Goal: Transaction & Acquisition: Purchase product/service

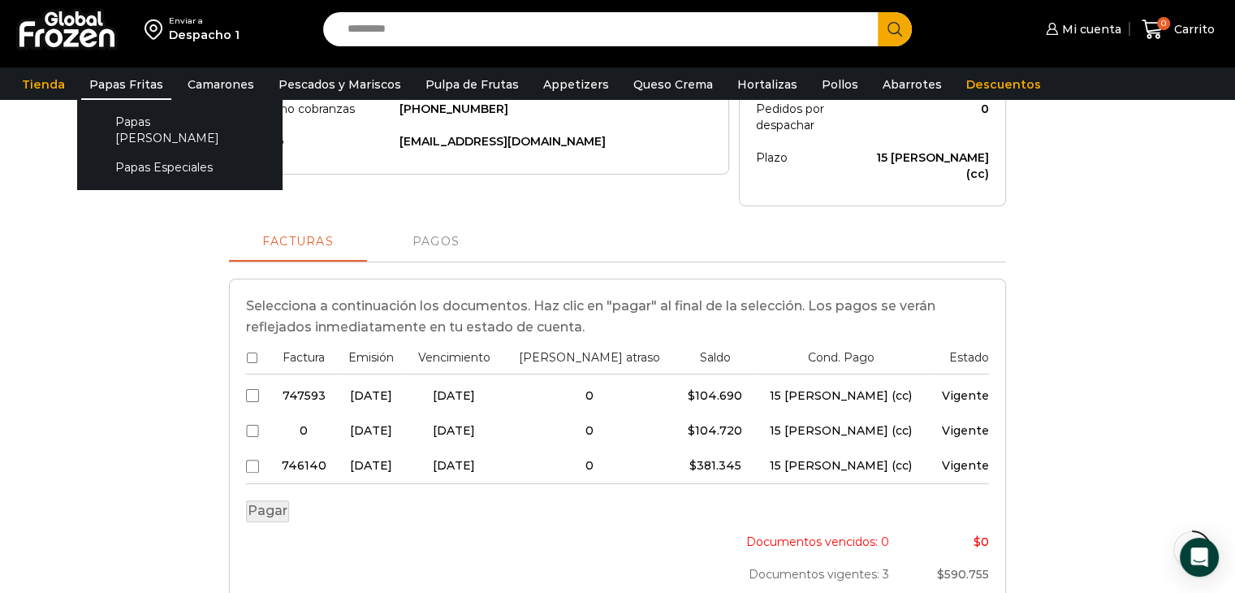
click at [132, 87] on link "Papas Fritas" at bounding box center [126, 84] width 90 height 31
click at [137, 118] on link "Papas [PERSON_NAME]" at bounding box center [179, 129] width 172 height 46
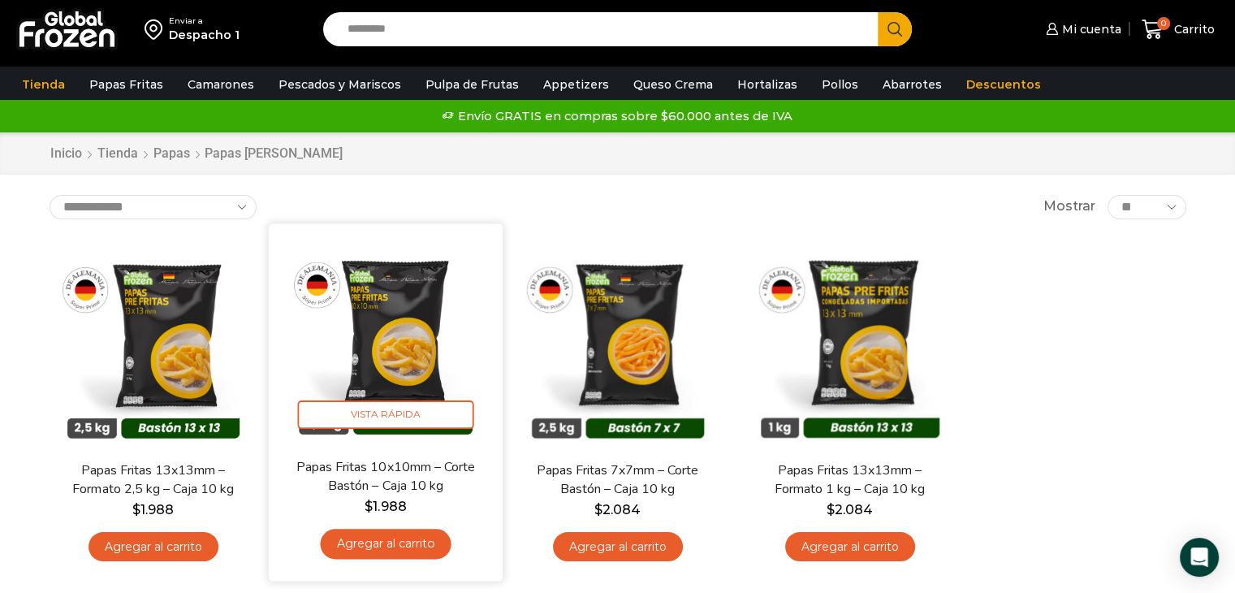
click at [401, 551] on link "Agregar al carrito" at bounding box center [385, 543] width 131 height 30
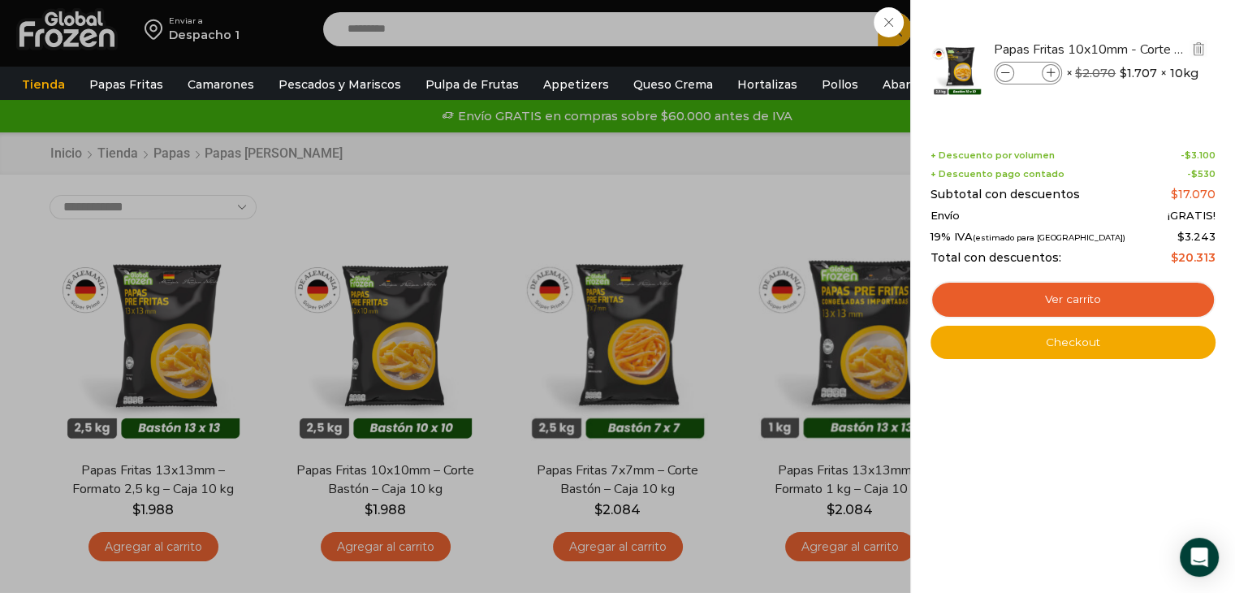
click at [1050, 74] on icon at bounding box center [1050, 73] width 9 height 9
click at [1049, 74] on icon at bounding box center [1050, 73] width 9 height 9
click at [1046, 71] on icon at bounding box center [1050, 73] width 9 height 9
click at [1049, 71] on icon at bounding box center [1050, 73] width 9 height 9
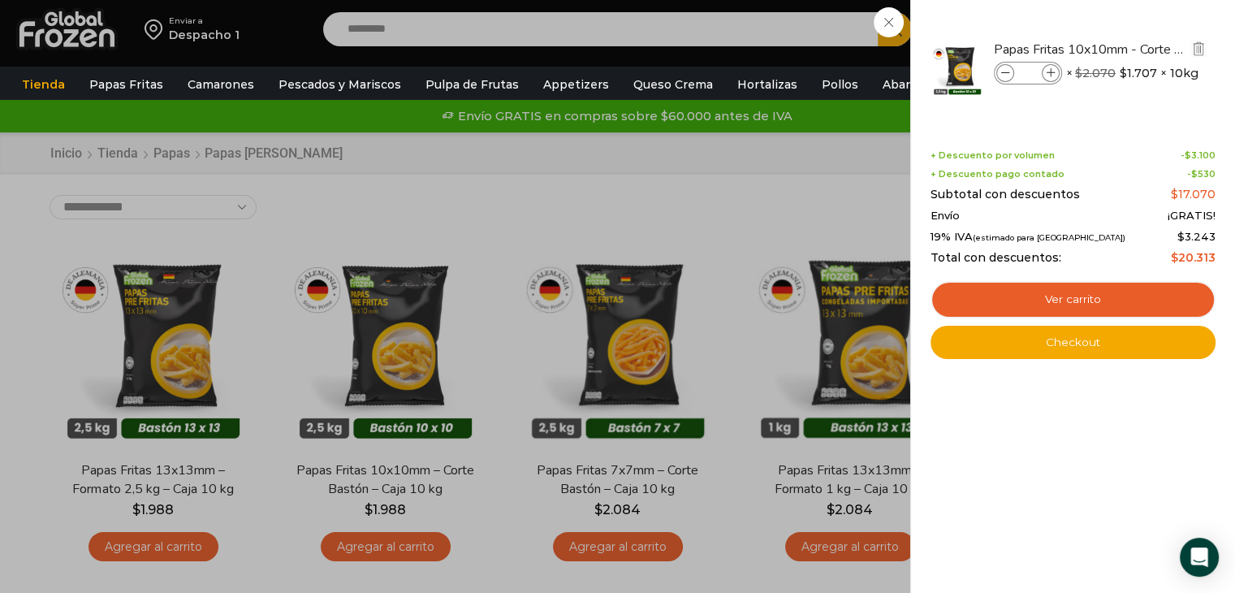
click at [1050, 71] on icon at bounding box center [1050, 73] width 9 height 9
click at [1050, 72] on icon at bounding box center [1050, 73] width 9 height 9
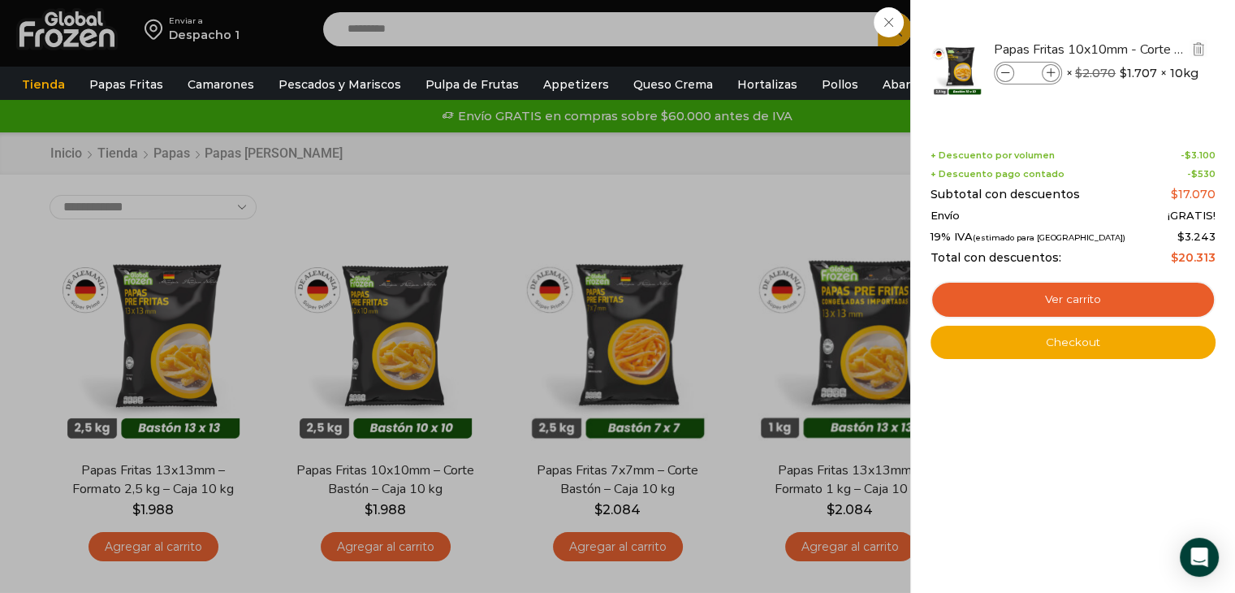
type input "**"
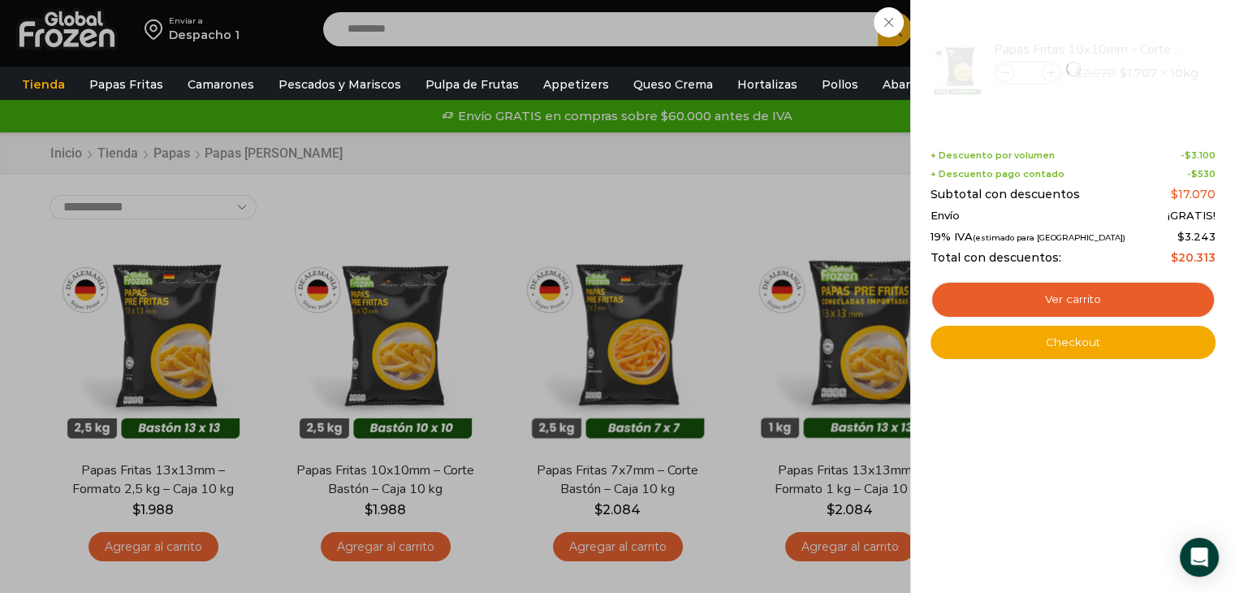
click at [1137, 49] on div "1 Carrito 1 1 Shopping Cart **" at bounding box center [1177, 30] width 81 height 38
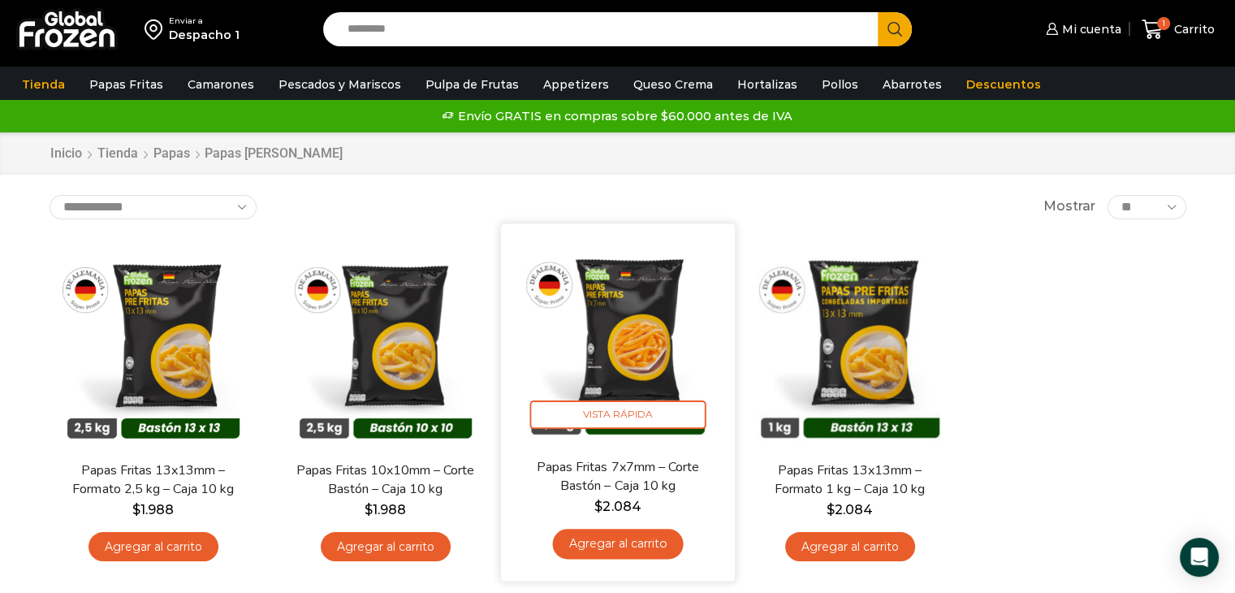
click at [617, 548] on link "Agregar al carrito" at bounding box center [617, 543] width 131 height 30
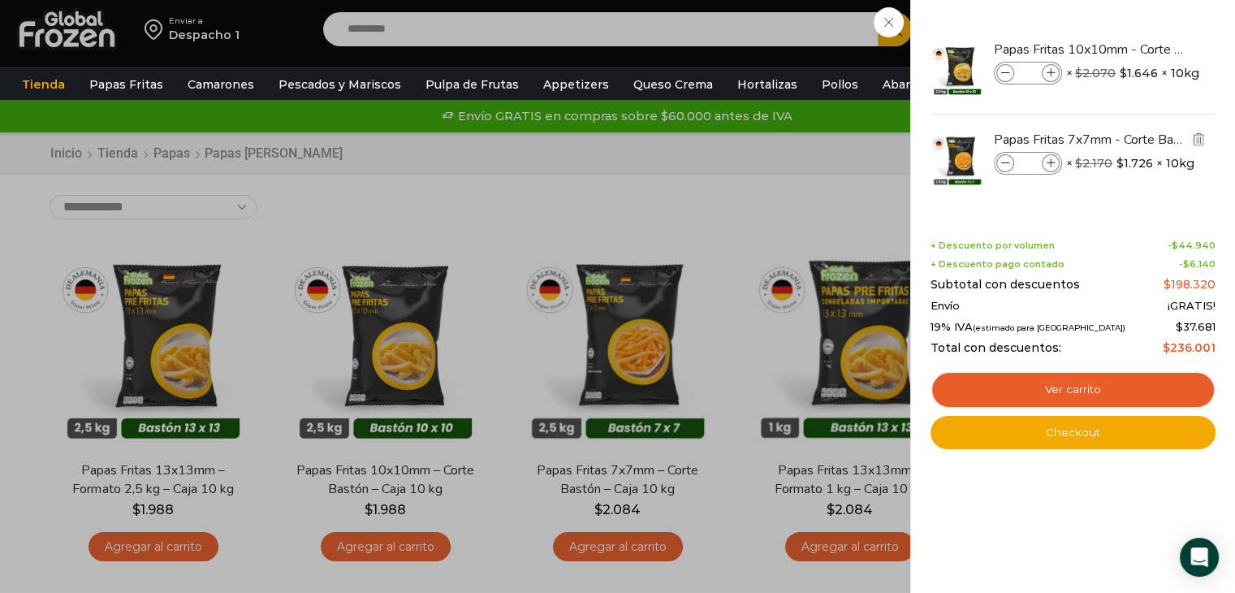
click at [1050, 164] on icon at bounding box center [1050, 163] width 9 height 9
type input "*"
click at [1137, 49] on div "13 Carrito 13 13 Shopping Cart" at bounding box center [1177, 30] width 81 height 38
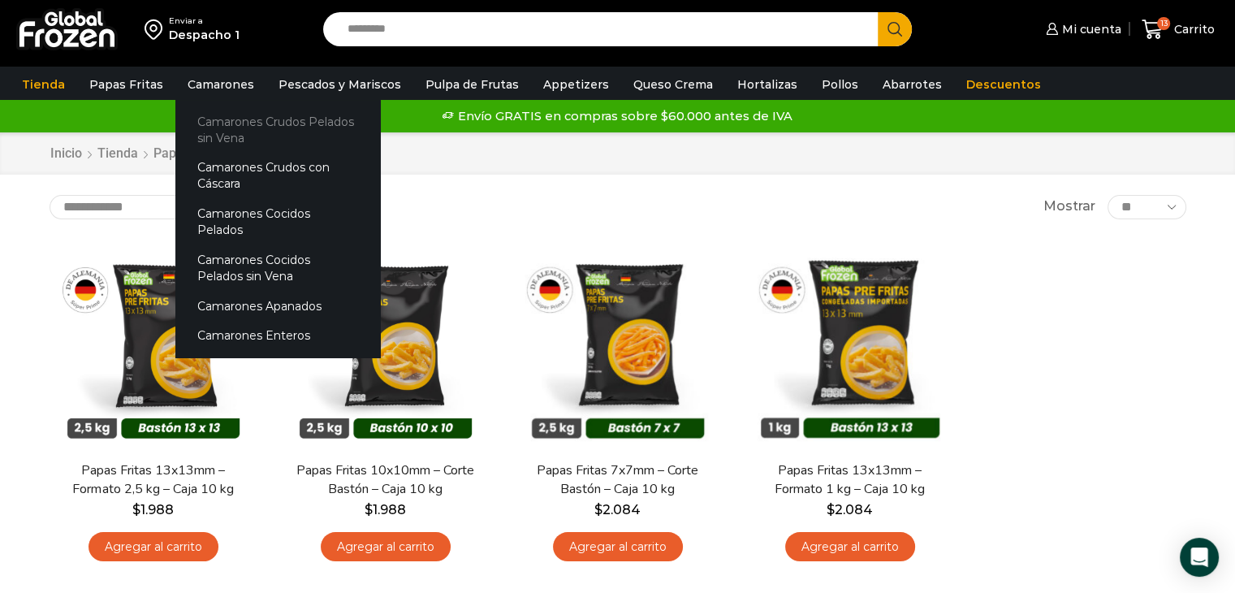
click at [235, 122] on link "Camarones Crudos Pelados sin Vena" at bounding box center [277, 129] width 205 height 46
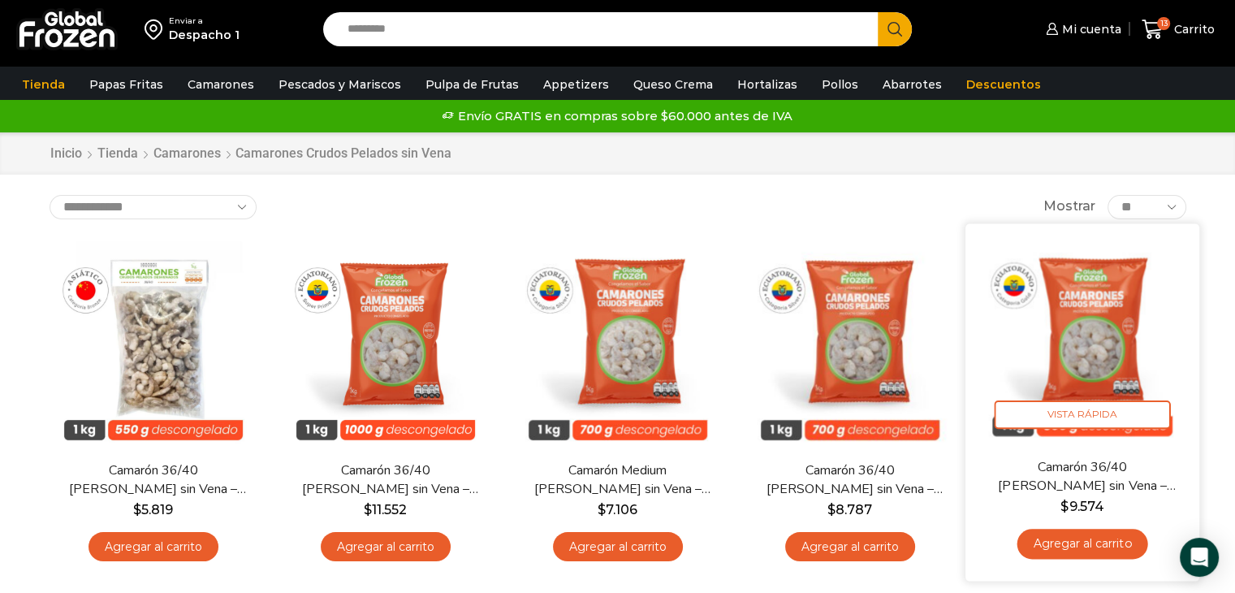
click at [1101, 549] on link "Agregar al carrito" at bounding box center [1081, 543] width 131 height 30
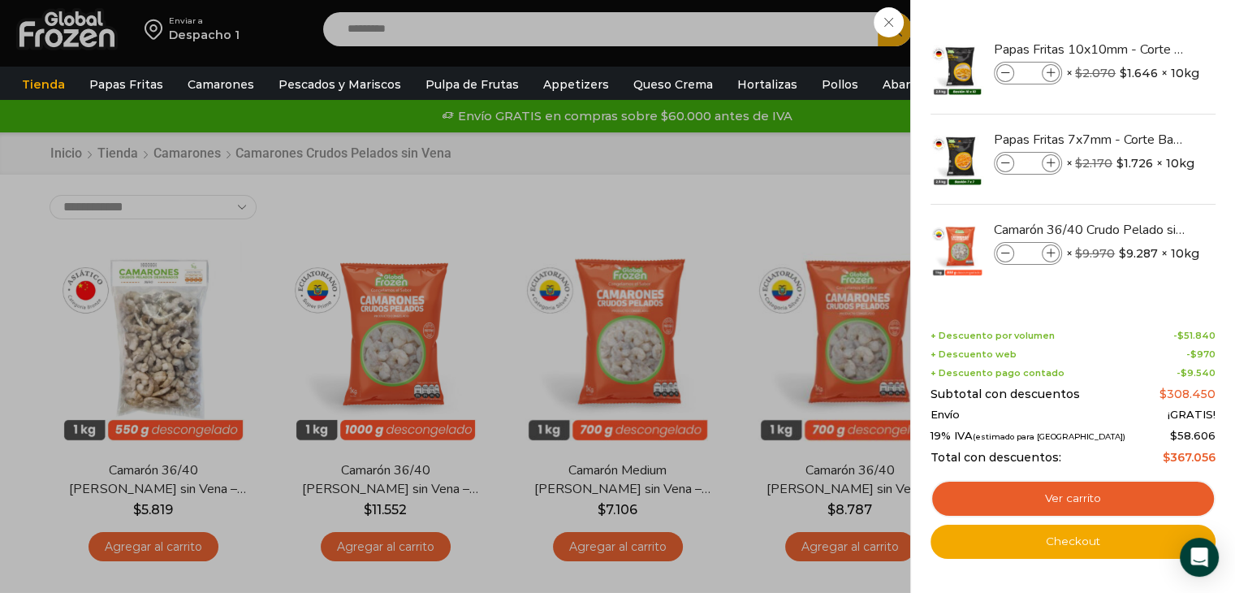
click at [1137, 49] on div "14 Carrito 14 14 Shopping Cart" at bounding box center [1177, 30] width 81 height 38
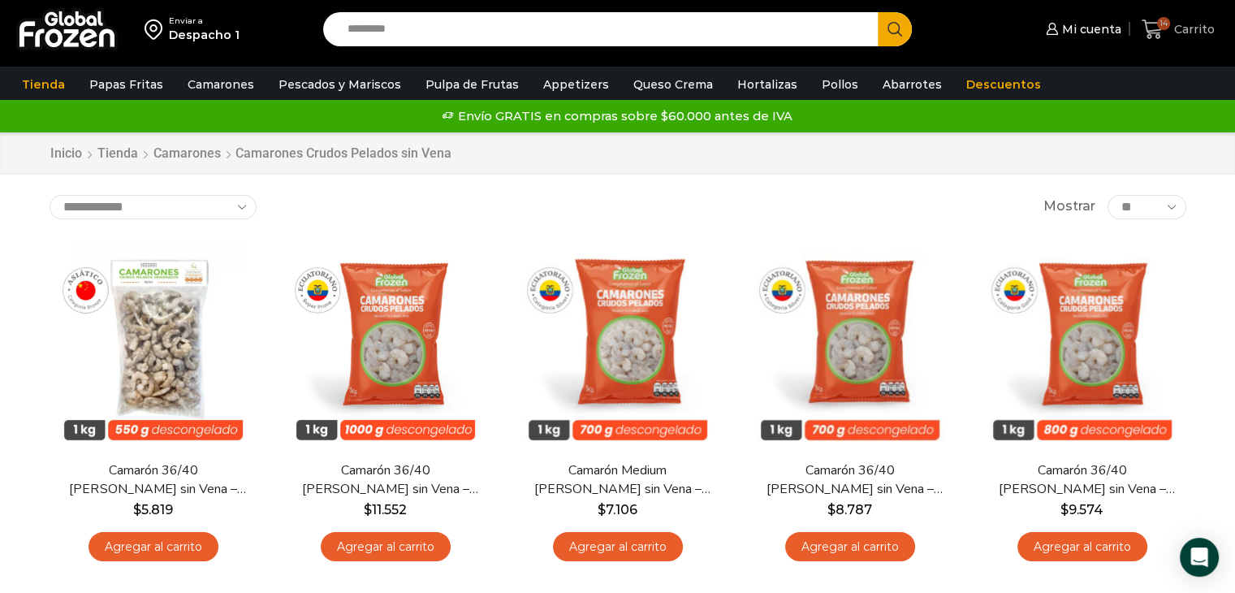
click at [1171, 25] on span "Carrito" at bounding box center [1192, 29] width 45 height 16
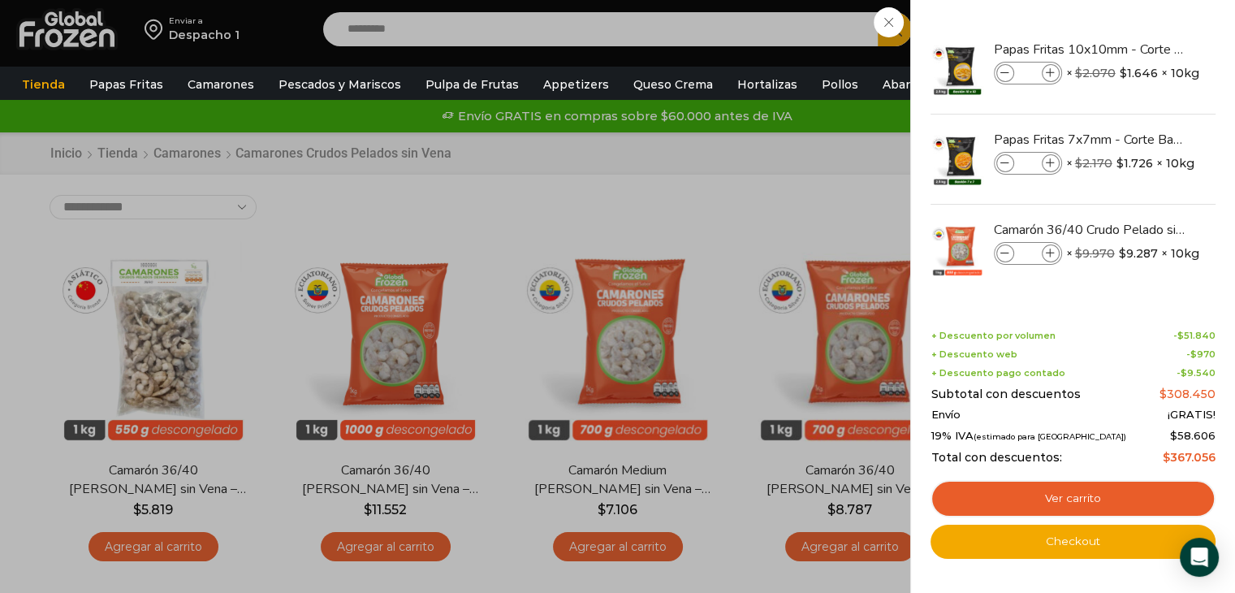
click at [1137, 49] on div "14 Carrito 14 14 Shopping Cart" at bounding box center [1177, 30] width 81 height 38
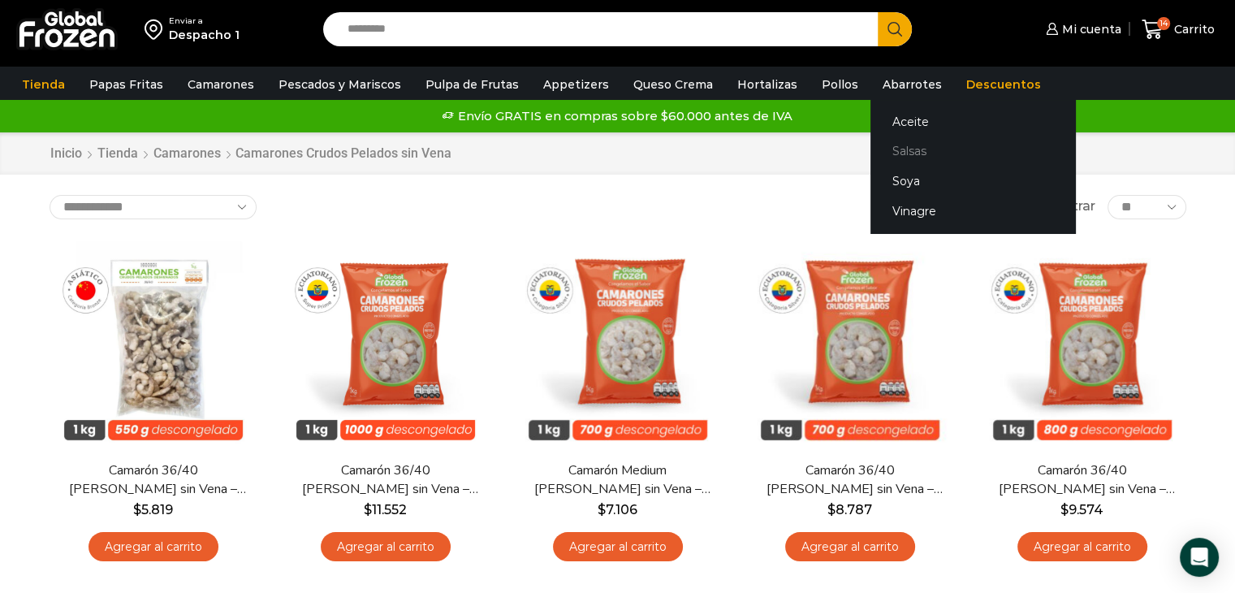
click at [895, 151] on link "Salsas" at bounding box center [972, 151] width 205 height 30
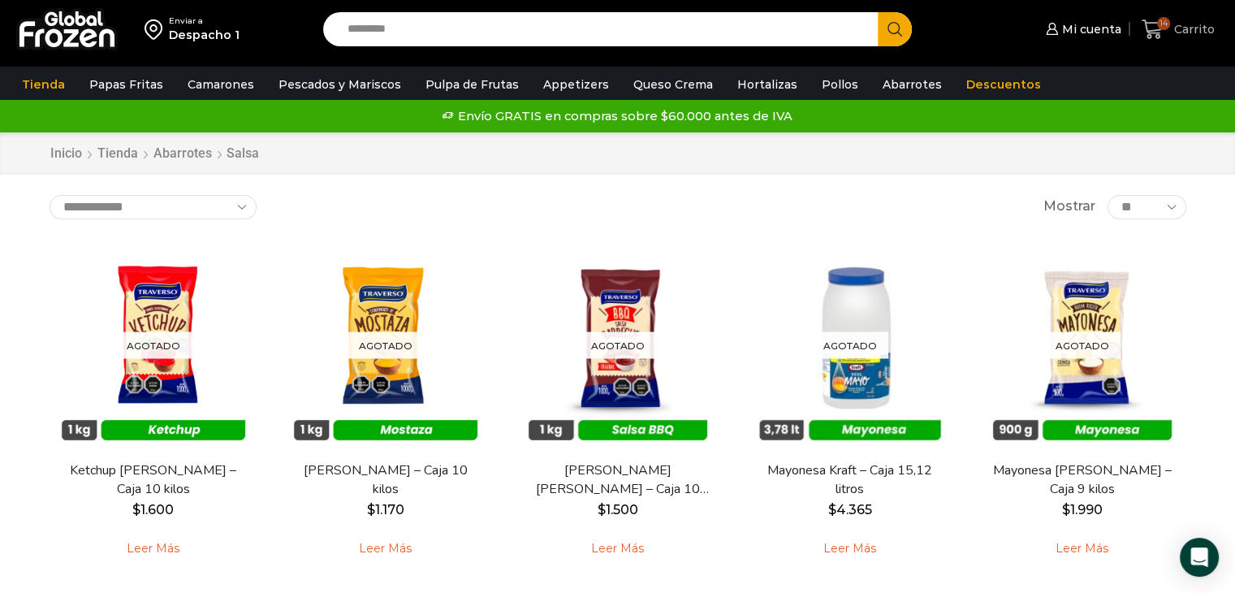
click at [1188, 32] on span "Carrito" at bounding box center [1192, 29] width 45 height 16
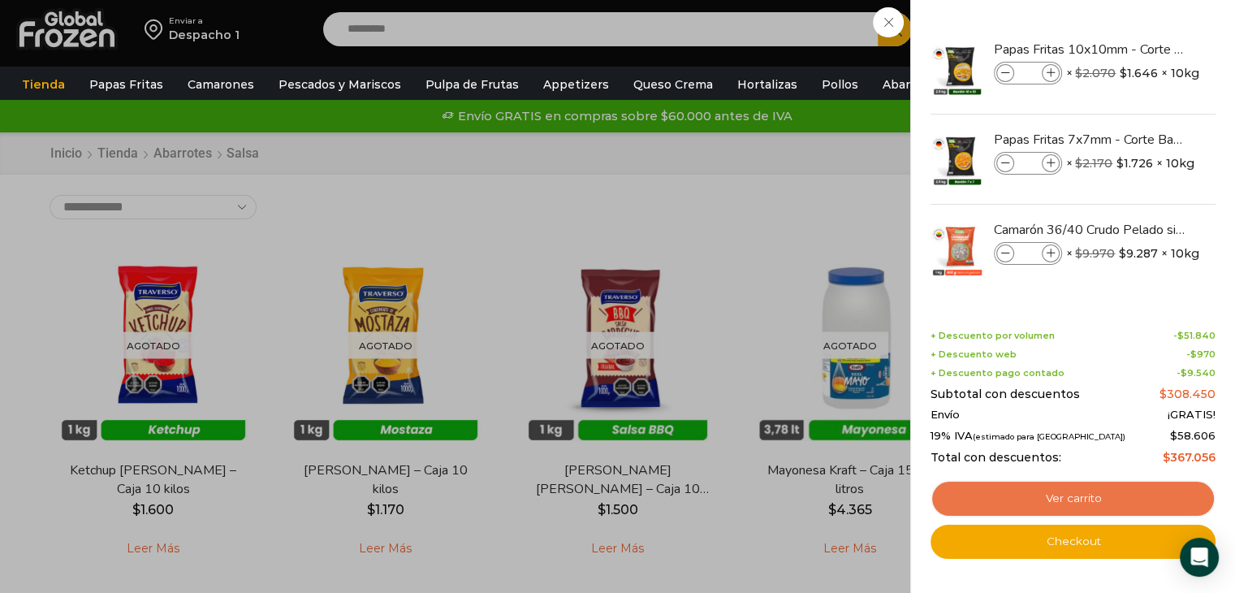
click at [1085, 502] on link "Ver carrito" at bounding box center [1072, 498] width 285 height 37
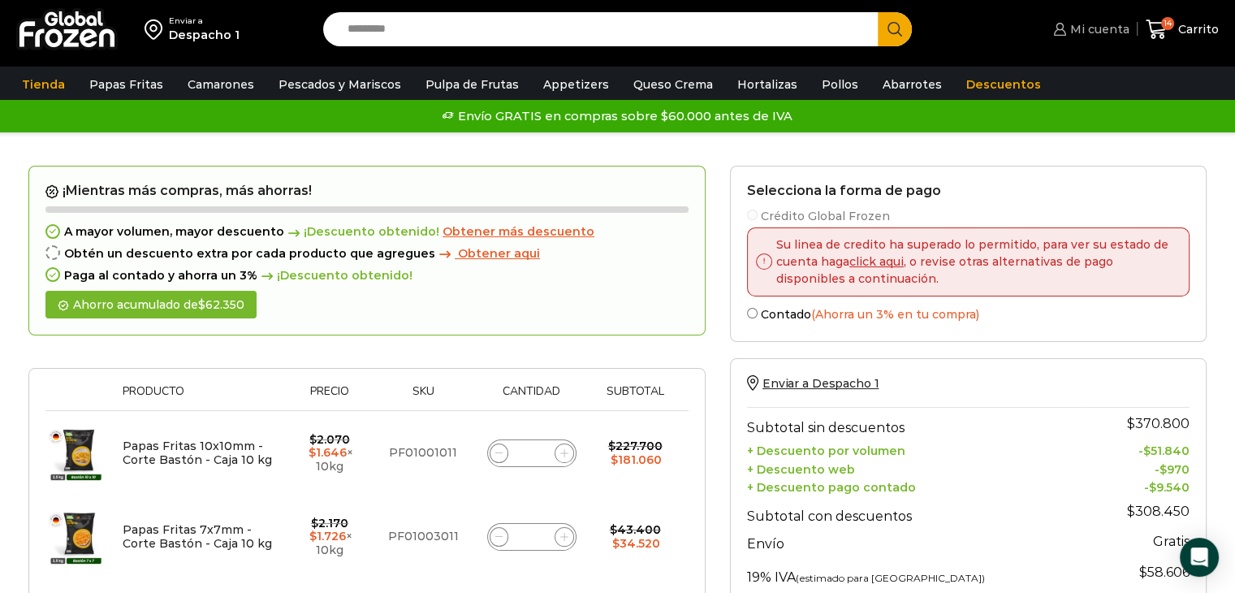
click at [1097, 29] on span "Mi cuenta" at bounding box center [1097, 29] width 63 height 16
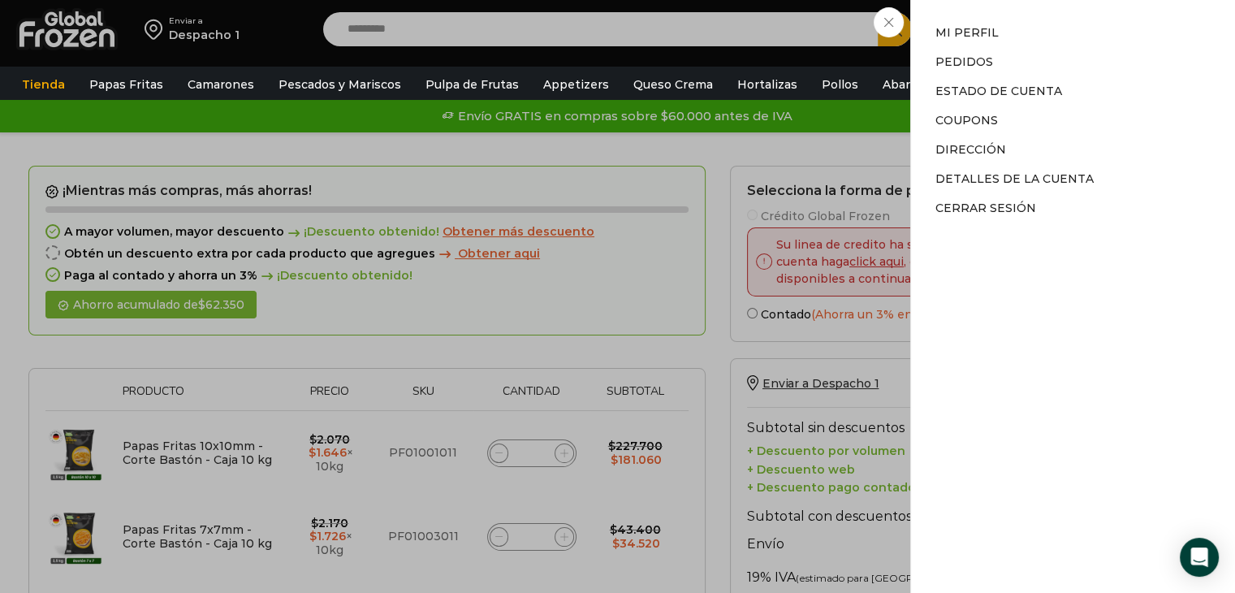
click at [1049, 22] on div "Mi cuenta Mi cuenta Mi perfil Pedidos Descargas Estado de Cuenta Coupons Direcc…" at bounding box center [1089, 29] width 80 height 32
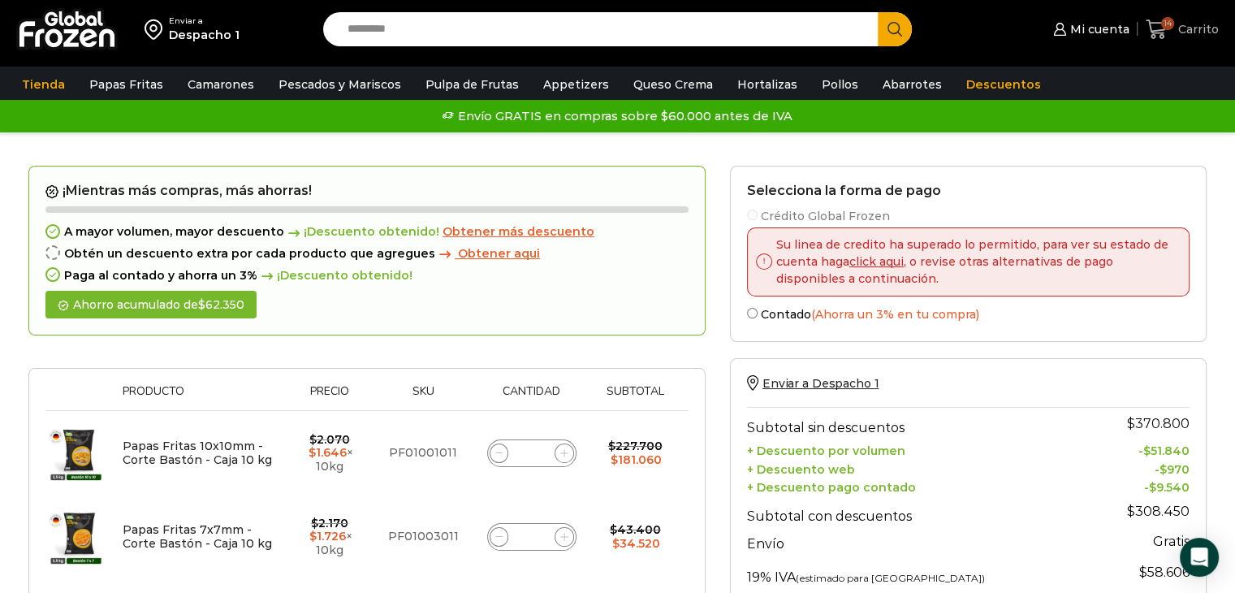
click at [1178, 25] on span "Carrito" at bounding box center [1196, 29] width 45 height 16
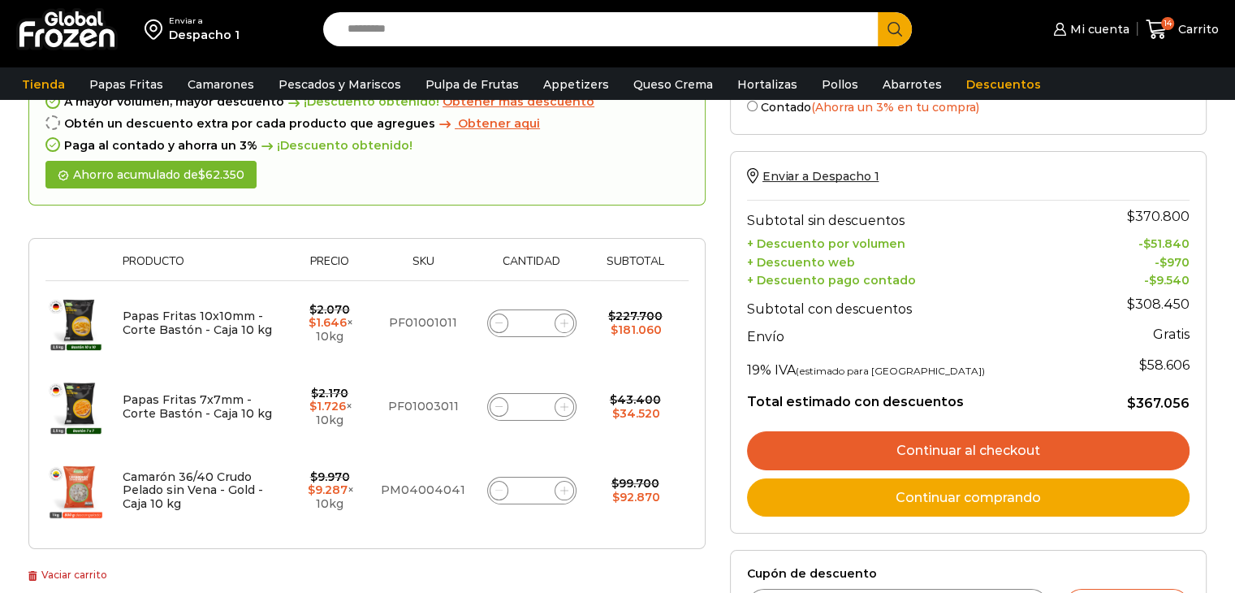
scroll to position [162, 0]
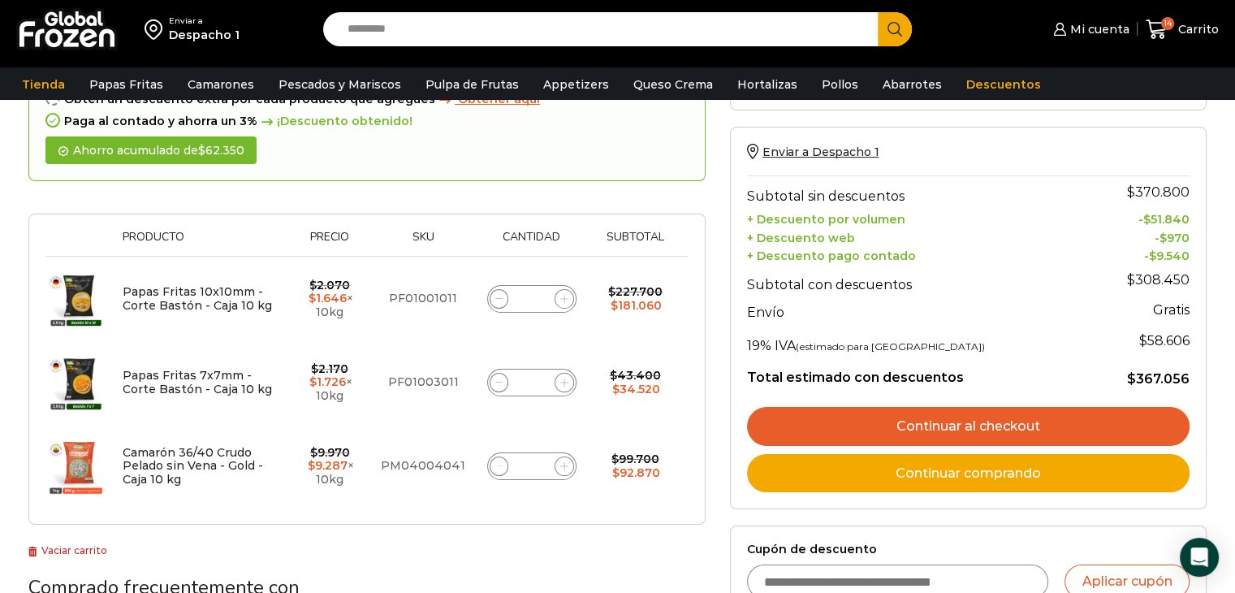
click at [985, 471] on link "Continuar comprando" at bounding box center [968, 473] width 442 height 39
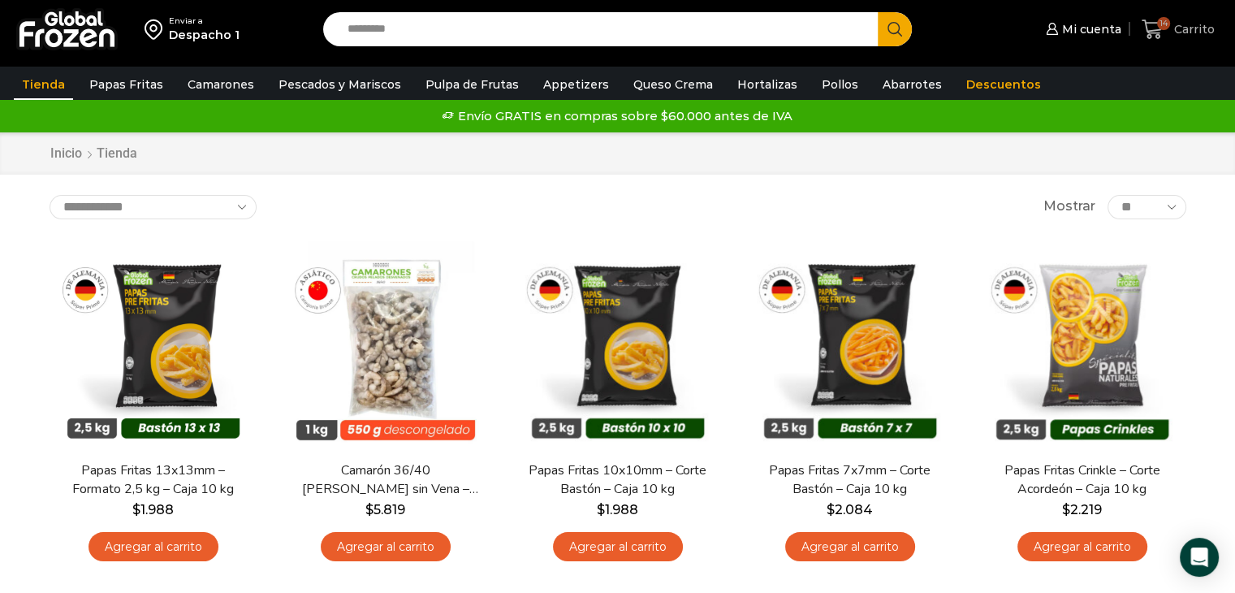
click at [1193, 24] on span "Carrito" at bounding box center [1192, 29] width 45 height 16
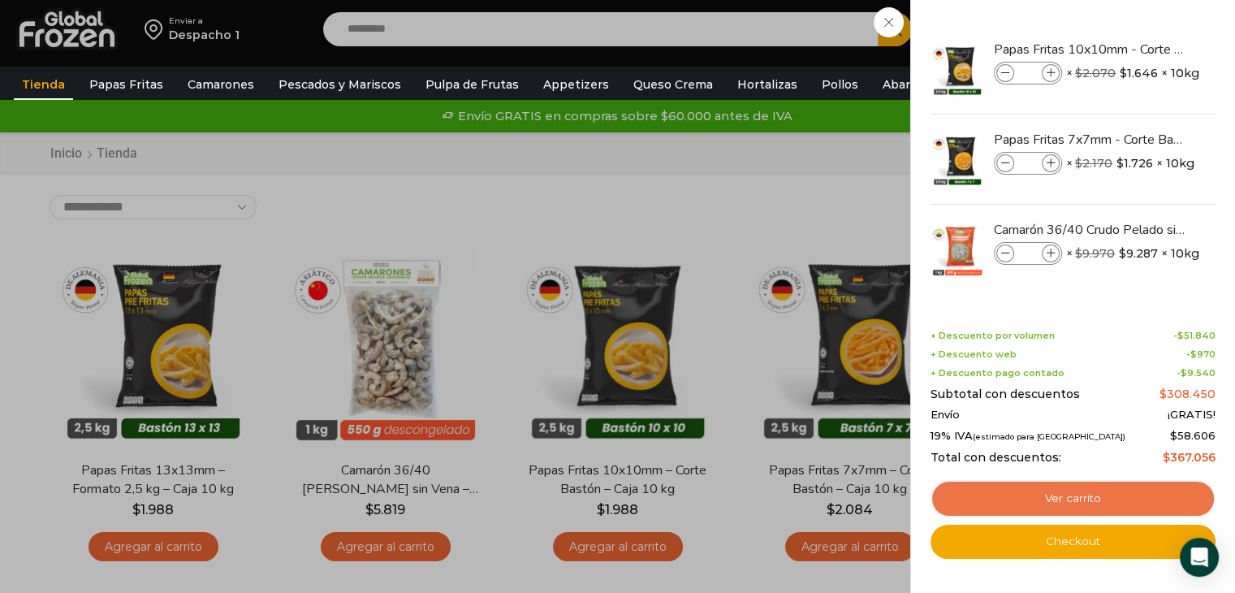
click at [1059, 498] on link "Ver carrito" at bounding box center [1072, 498] width 285 height 37
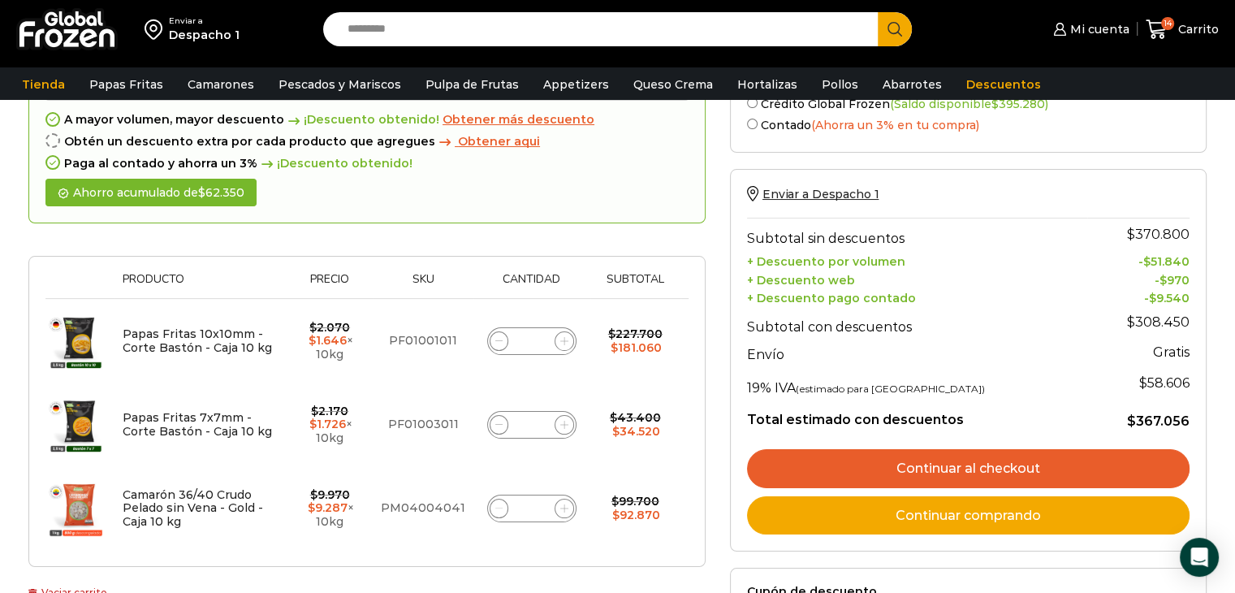
scroll to position [162, 0]
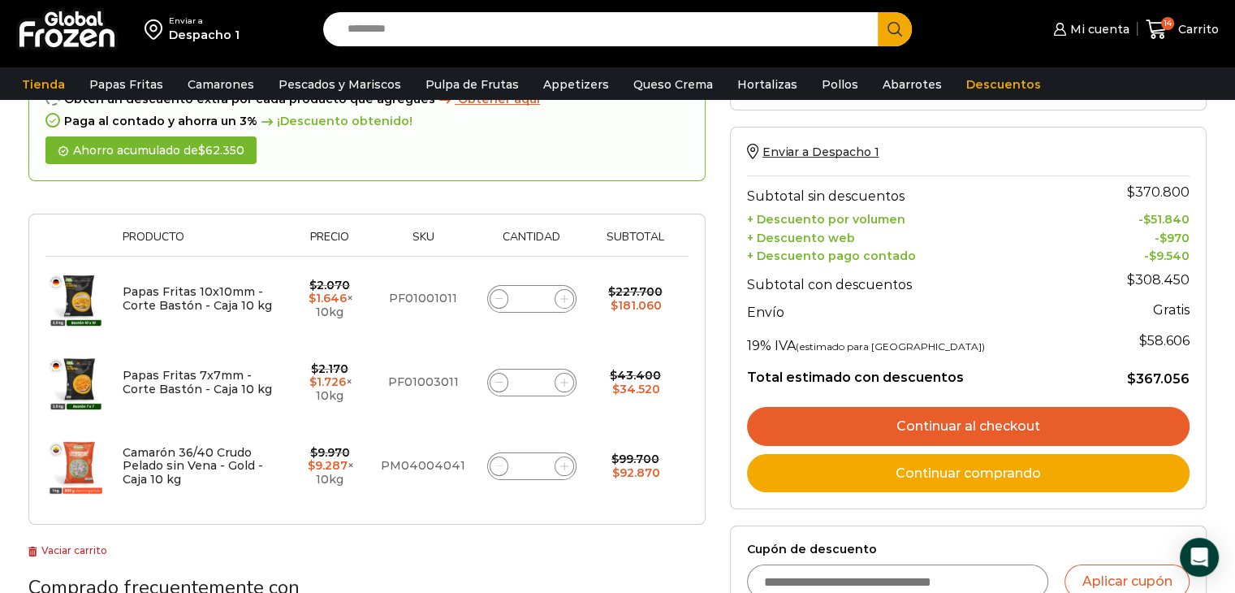
click at [964, 429] on link "Continuar al checkout" at bounding box center [968, 426] width 442 height 39
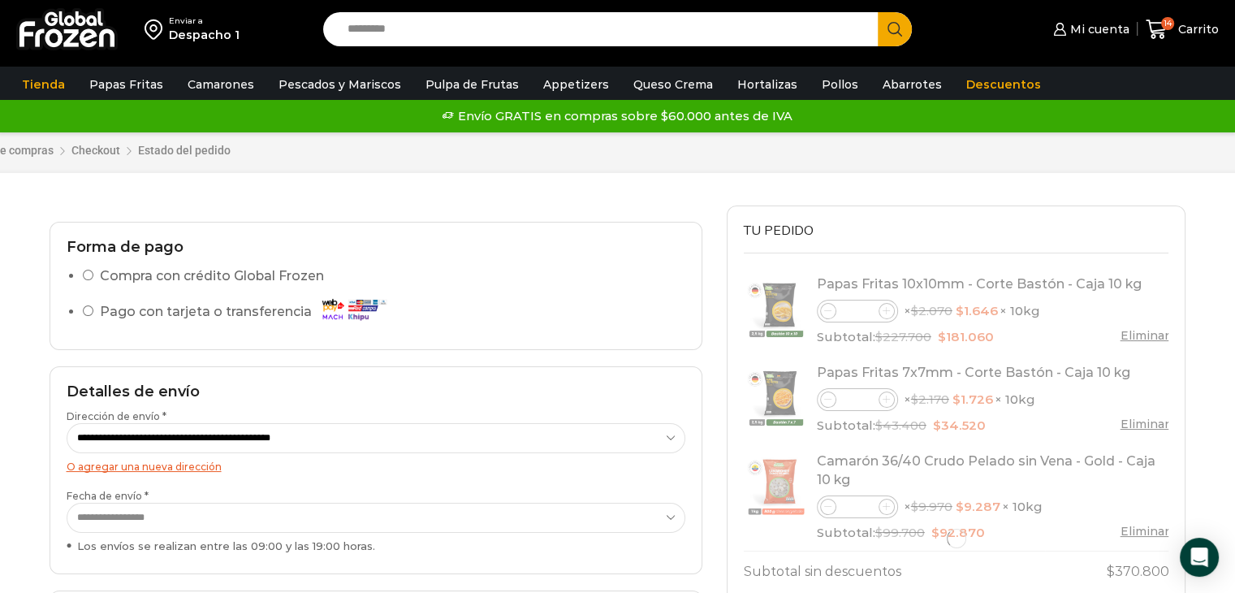
select select "*"
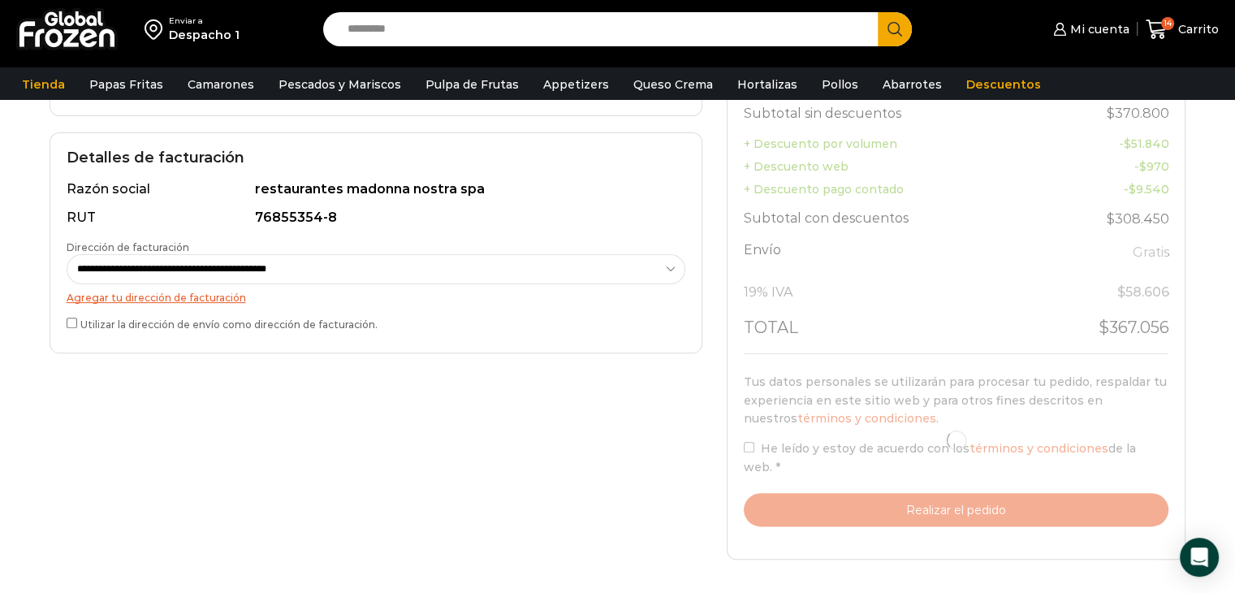
scroll to position [568, 0]
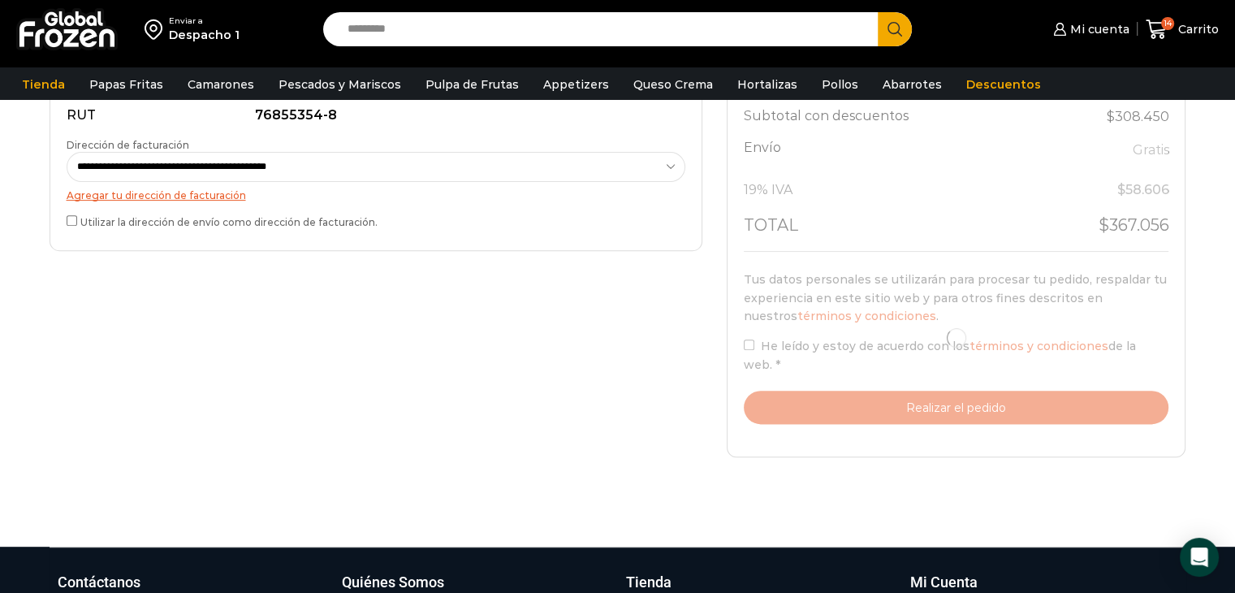
click at [752, 348] on div at bounding box center [956, 338] width 425 height 172
click at [589, 360] on div "**********" at bounding box center [375, 59] width 677 height 828
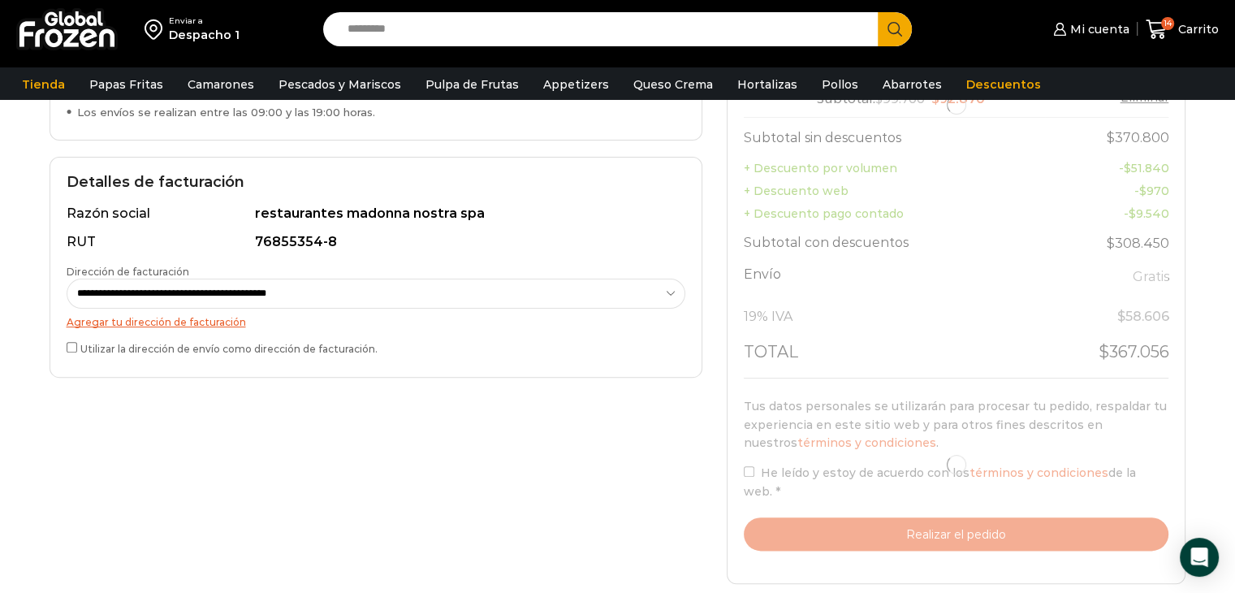
scroll to position [406, 0]
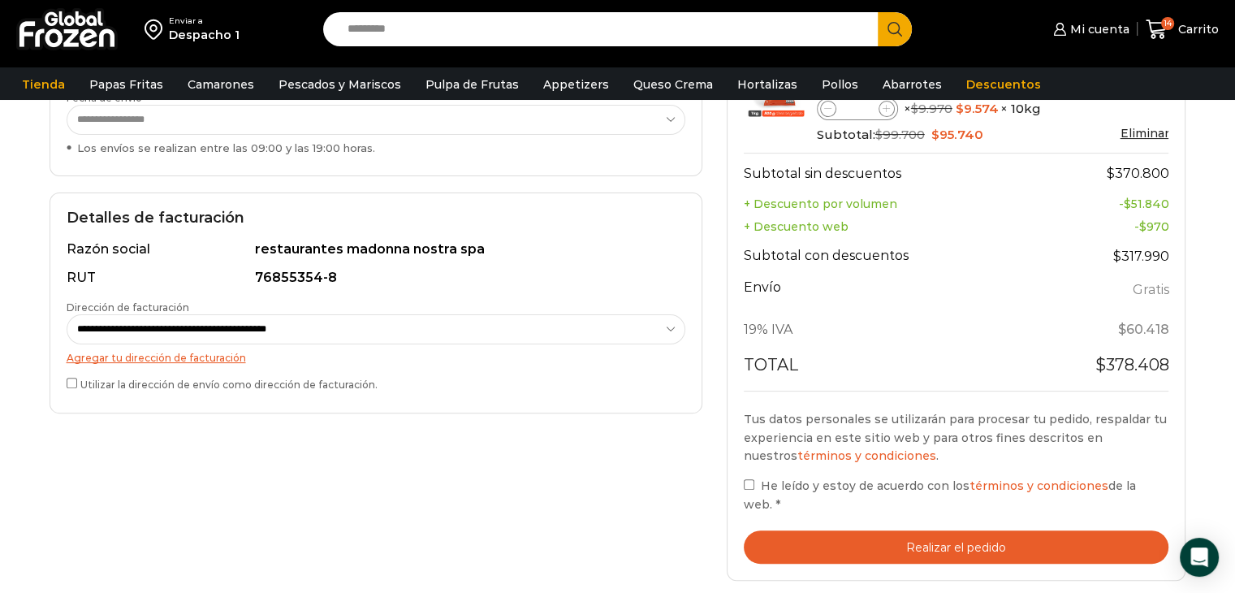
click at [913, 531] on button "Realizar el pedido" at bounding box center [956, 546] width 425 height 33
